Goal: Information Seeking & Learning: Find specific fact

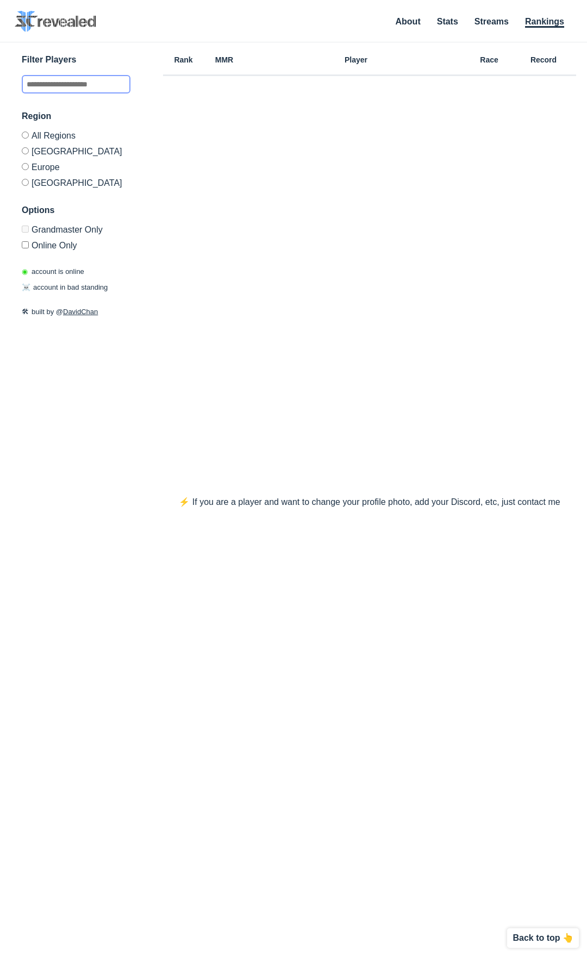
click at [80, 85] on input "text" at bounding box center [76, 84] width 109 height 18
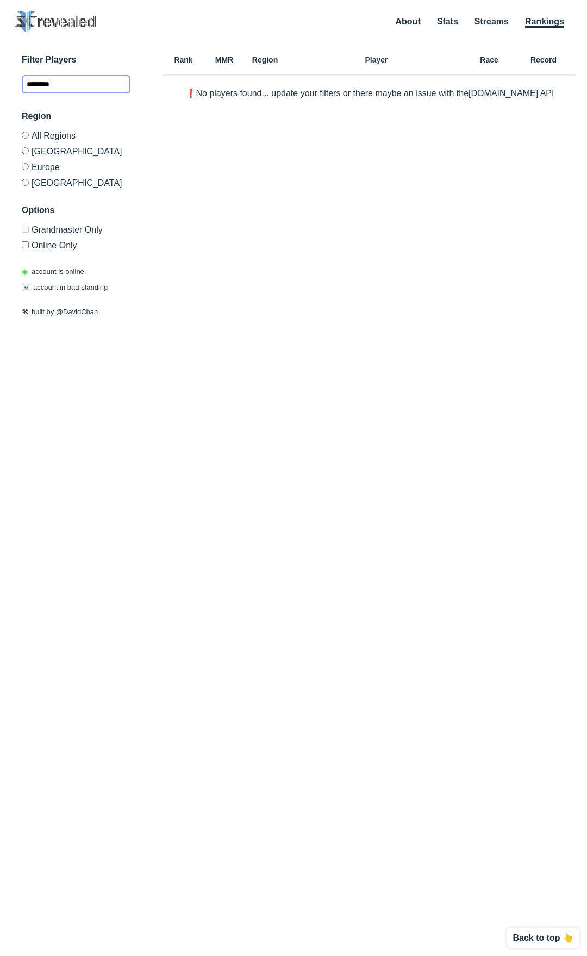
type input "********"
click at [25, 249] on label "Online Only" at bounding box center [76, 243] width 109 height 13
click at [495, 21] on link "Streams" at bounding box center [491, 22] width 34 height 11
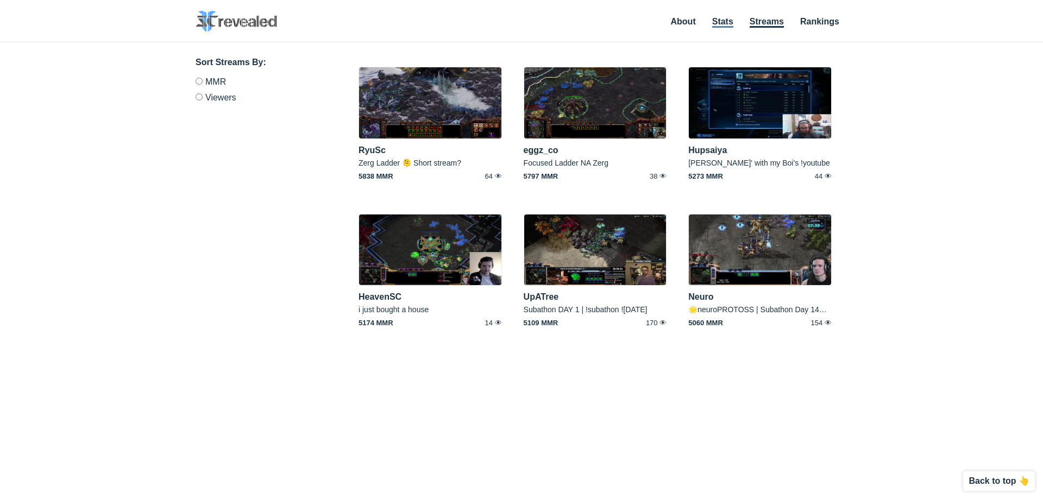
click at [586, 21] on link "Stats" at bounding box center [722, 22] width 21 height 11
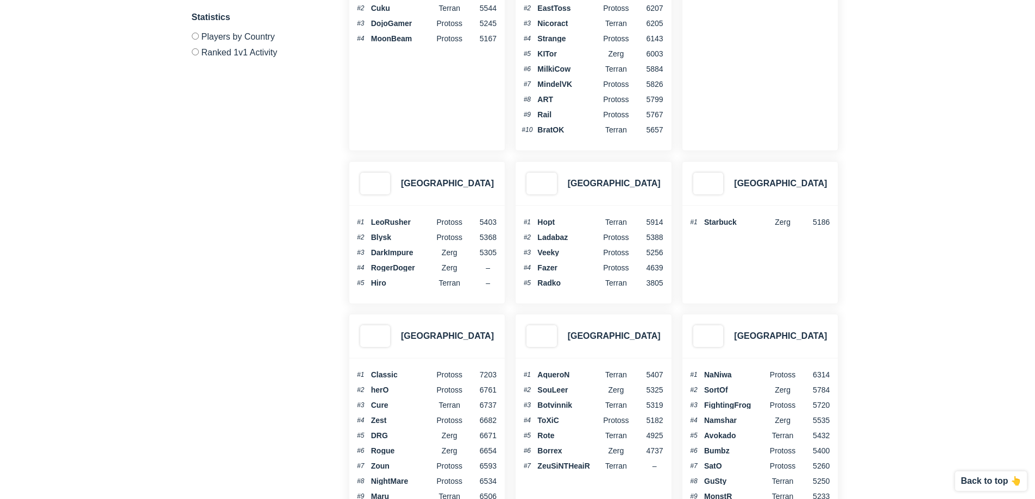
scroll to position [3097, 0]
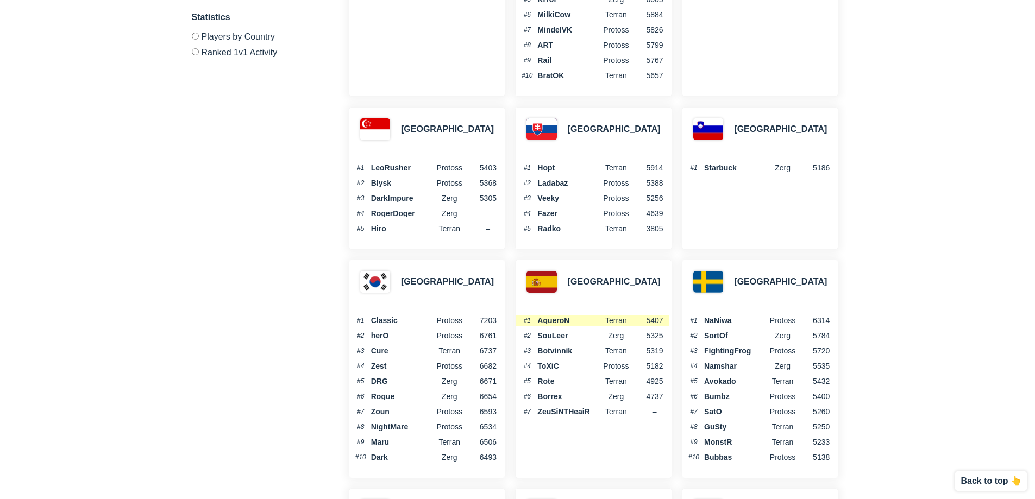
click at [562, 322] on span "AqueroN" at bounding box center [568, 321] width 63 height 8
copy span "AqueroN"
click at [543, 333] on span "SouLeer" at bounding box center [568, 336] width 63 height 8
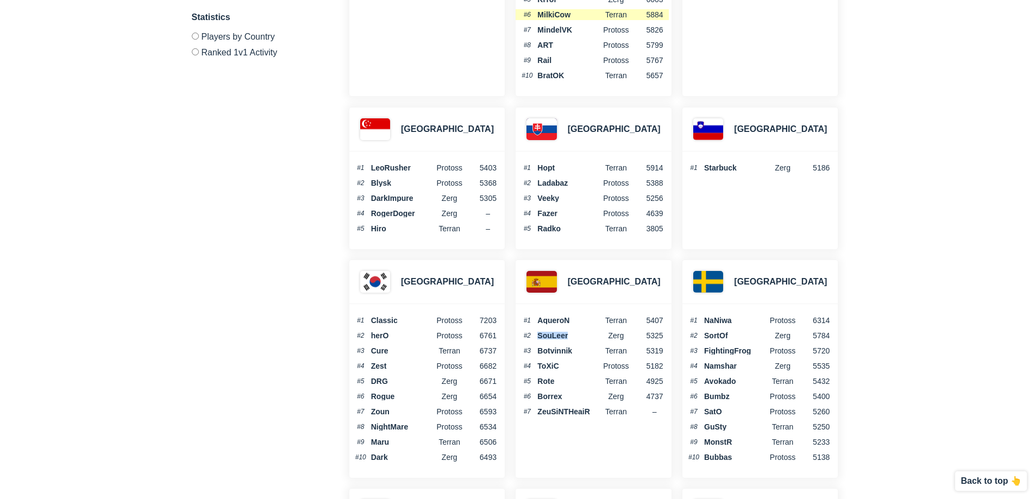
copy span "SouLeer"
click at [553, 352] on span "Botvinnik" at bounding box center [568, 351] width 63 height 8
copy span "Botvinnik"
click at [543, 364] on span "ToXiC" at bounding box center [568, 366] width 63 height 8
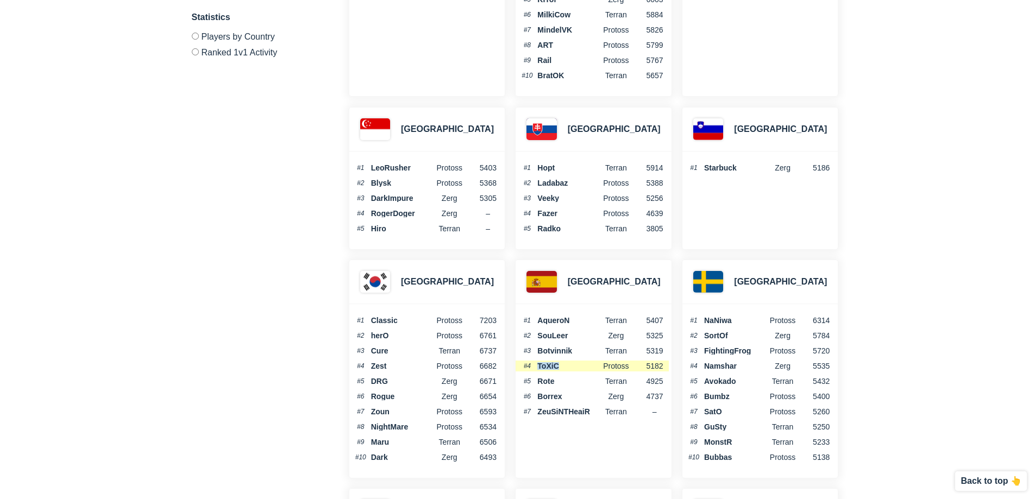
click at [543, 364] on span "ToXiC" at bounding box center [568, 366] width 63 height 8
copy span "ToXiC"
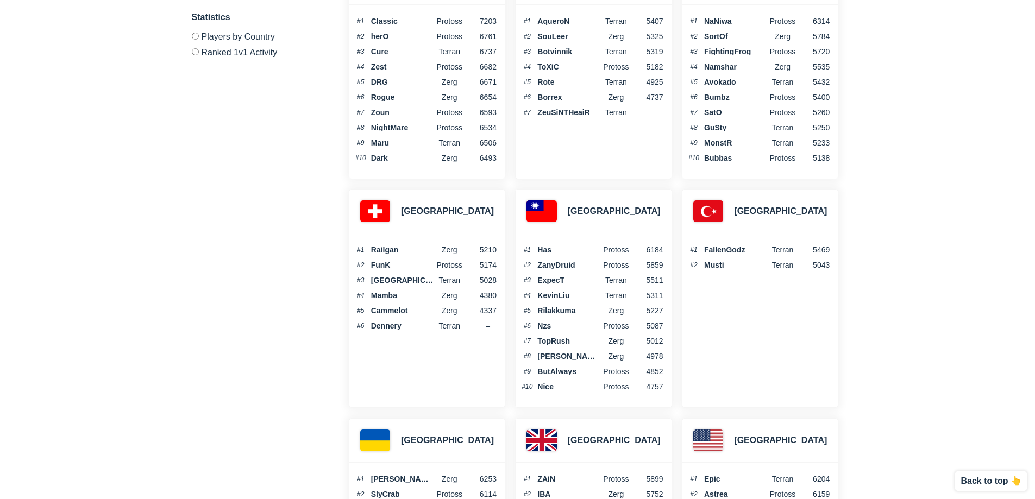
drag, startPoint x: 968, startPoint y: 179, endPoint x: 990, endPoint y: 2, distance: 178.6
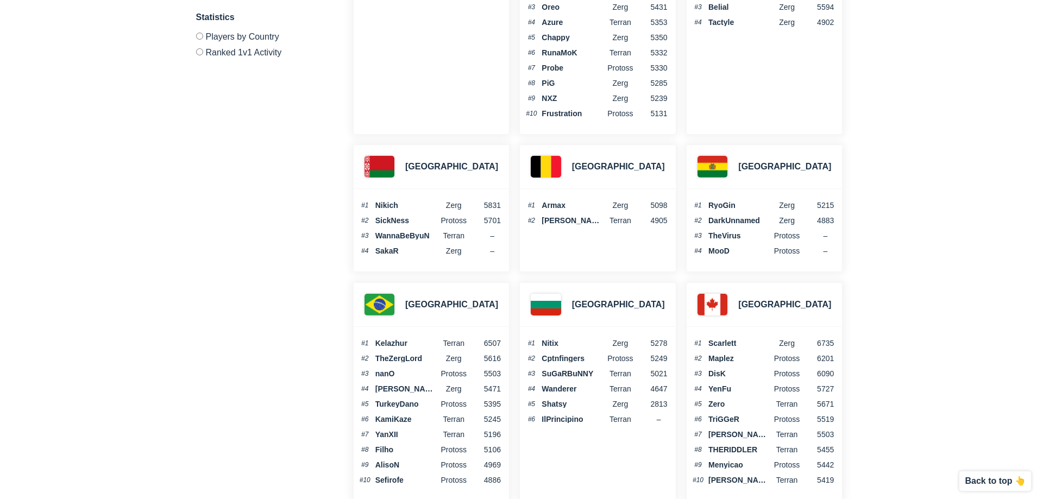
scroll to position [0, 0]
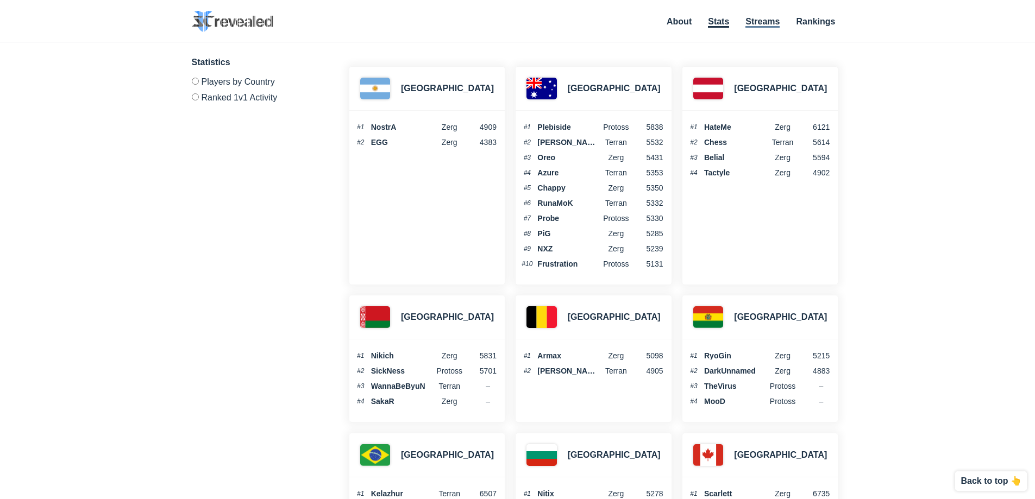
click at [586, 23] on link "Streams" at bounding box center [762, 22] width 34 height 11
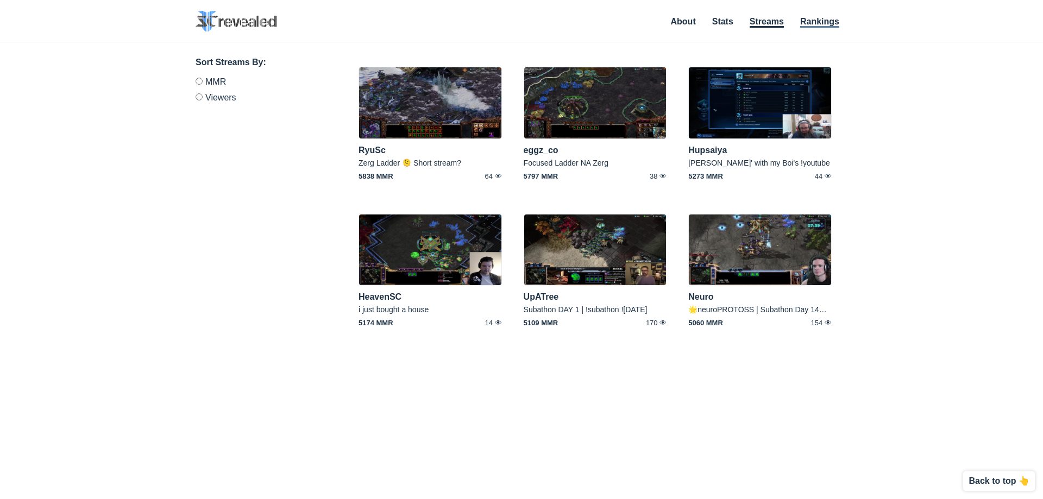
click at [586, 22] on link "Rankings" at bounding box center [819, 22] width 39 height 11
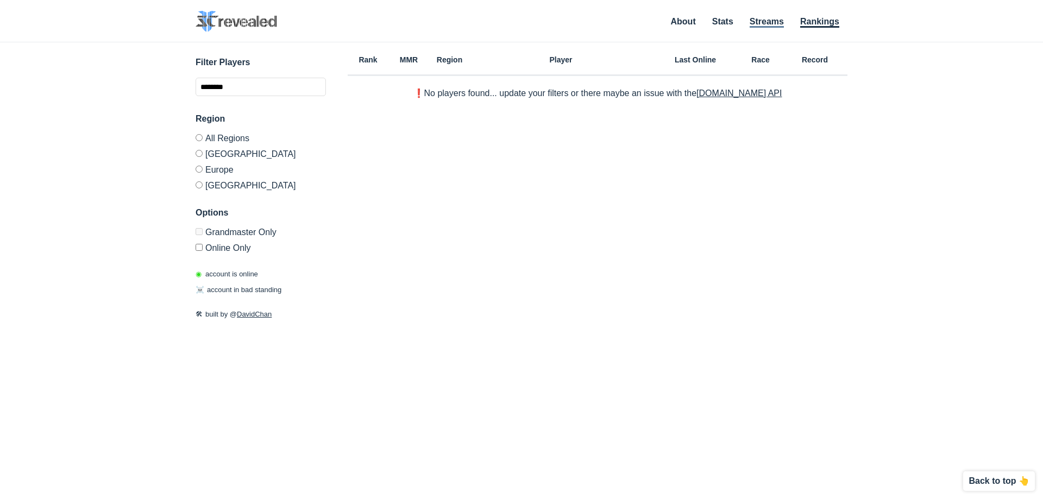
click at [586, 22] on link "Streams" at bounding box center [767, 22] width 34 height 11
